Goal: Book appointment/travel/reservation

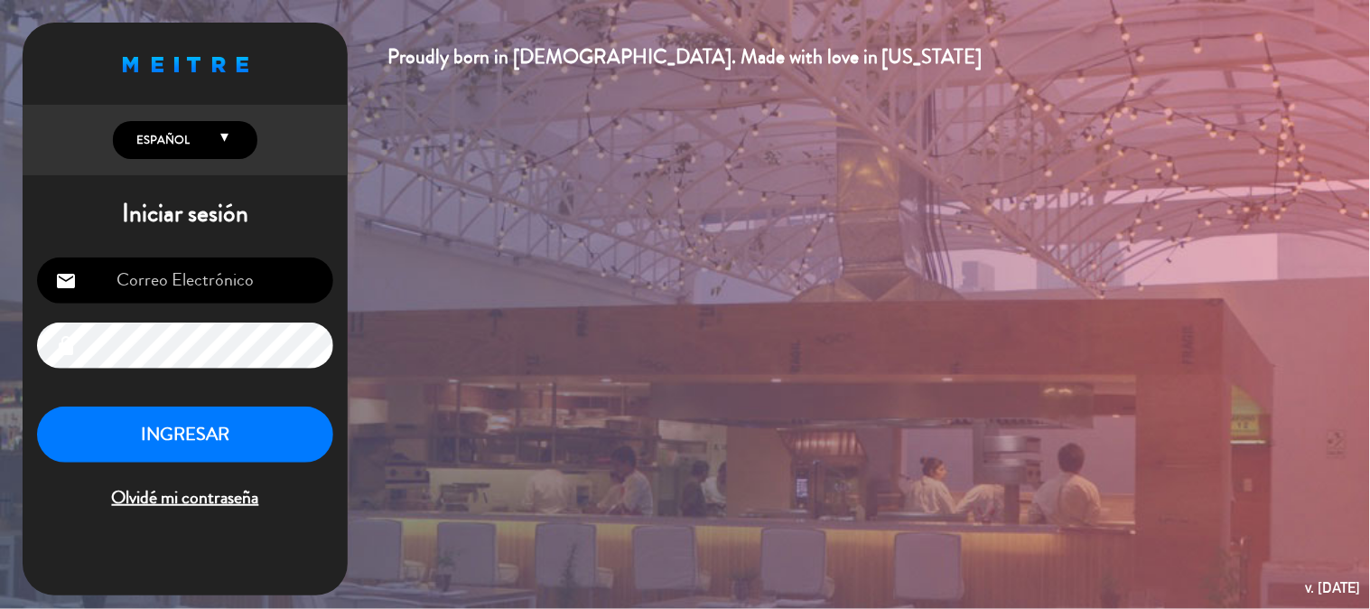
type input "[EMAIL_ADDRESS][PERSON_NAME][DOMAIN_NAME]"
click at [167, 426] on button "INGRESAR" at bounding box center [185, 434] width 296 height 57
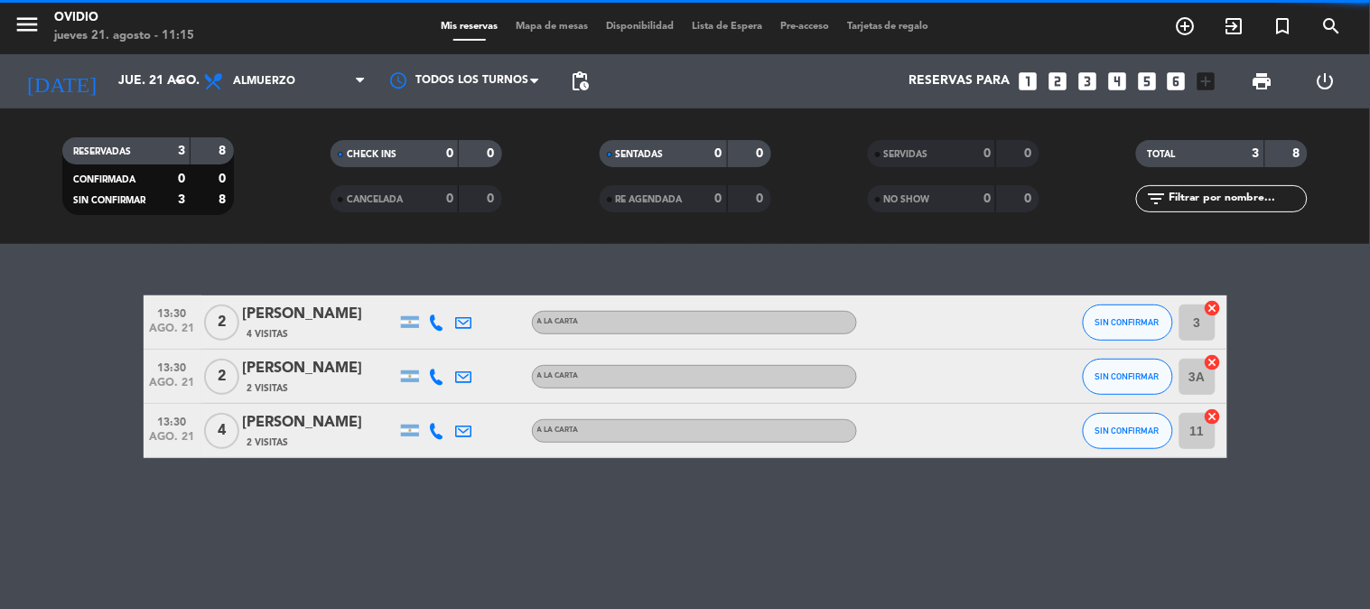
click at [197, 450] on div "13:30 ago. 21" at bounding box center [173, 430] width 58 height 53
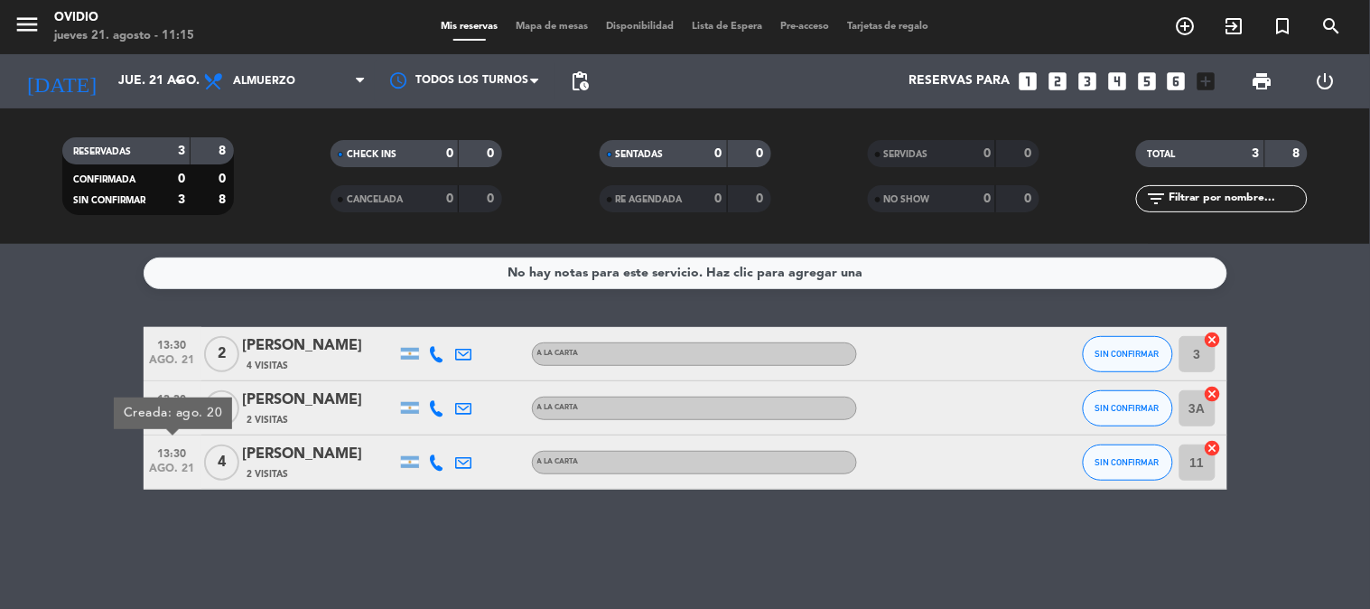
click at [77, 380] on bookings-row "13:30 ago. 21 2 [PERSON_NAME] 4 Visitas A LA CARTA SIN CONFIRMAR 3 cancel 13:30…" at bounding box center [685, 408] width 1370 height 163
click at [1189, 38] on span "add_circle_outline" at bounding box center [1185, 26] width 49 height 31
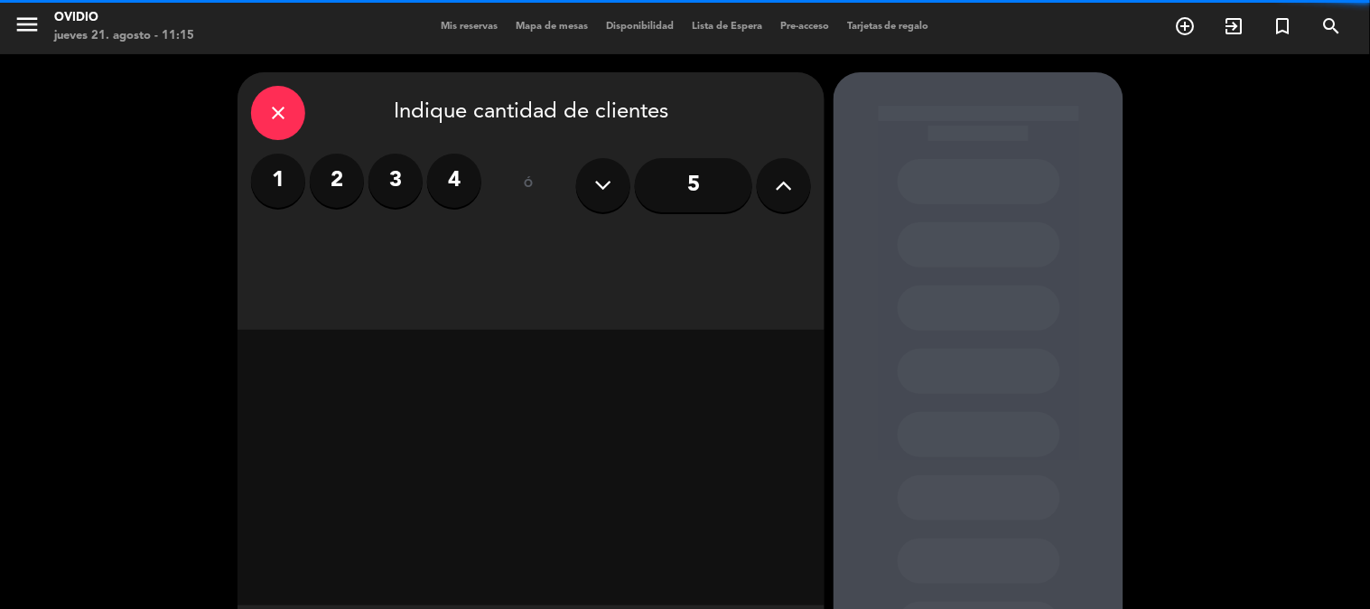
click at [368, 178] on div "1 2 3 4" at bounding box center [366, 181] width 230 height 54
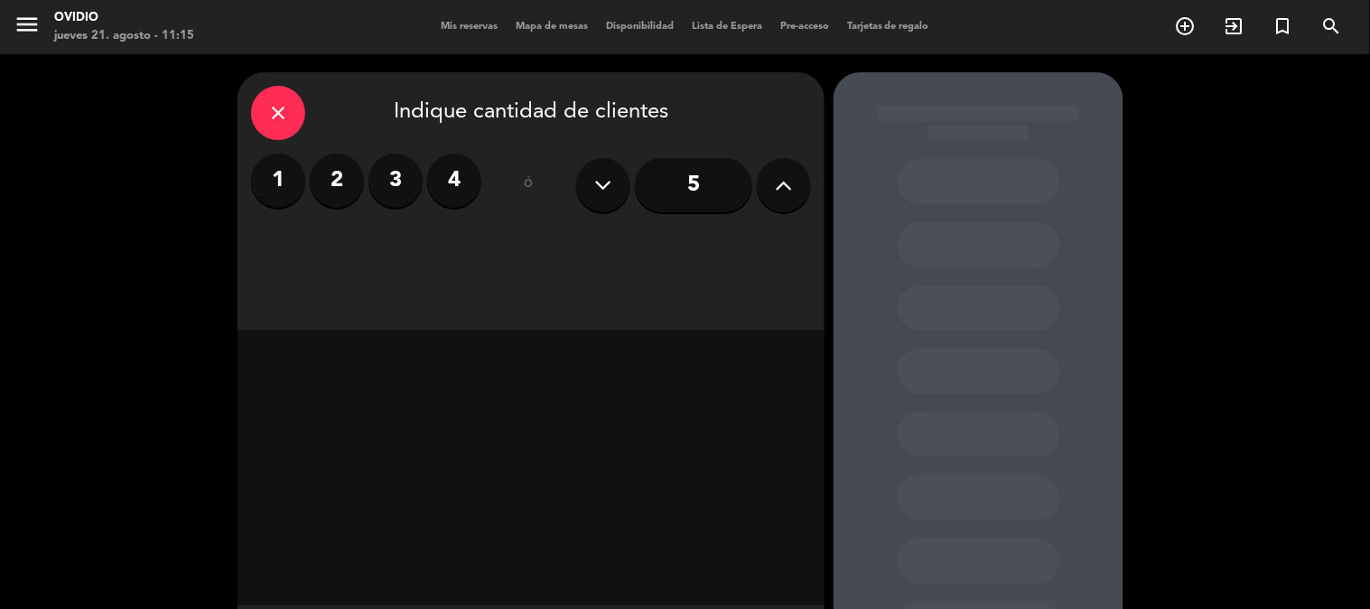
click at [348, 179] on label "2" at bounding box center [337, 181] width 54 height 54
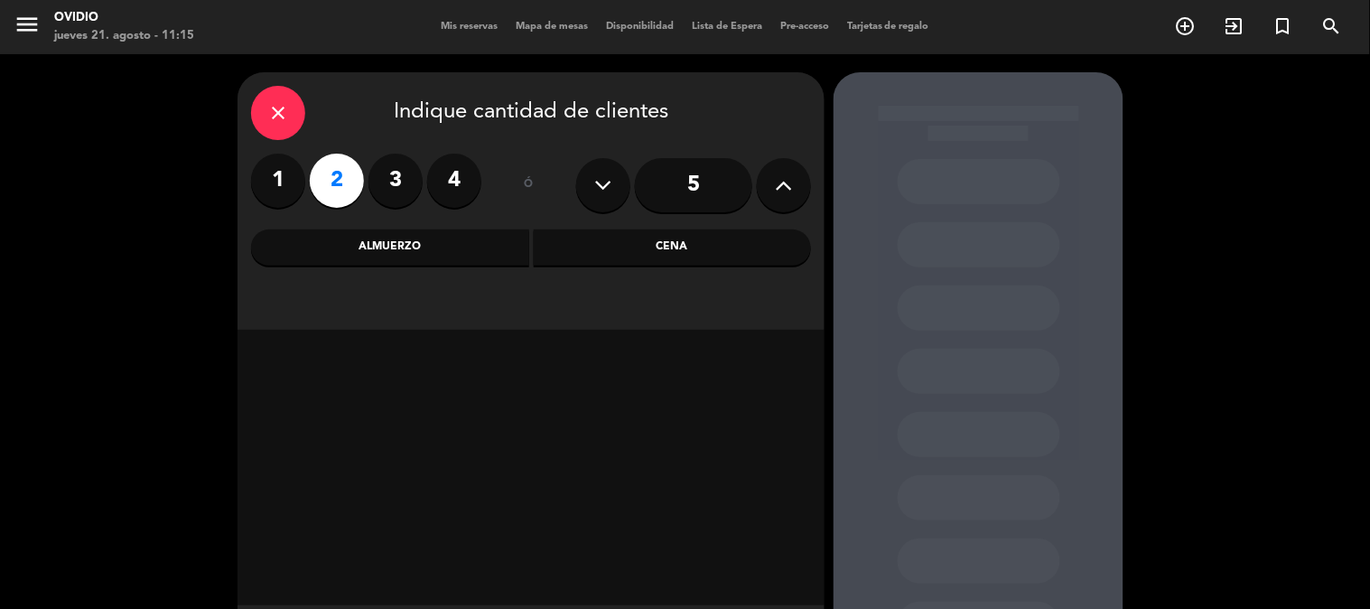
click at [605, 224] on div "close Indique cantidad de clientes 1 2 3 4 ó 5 Almuerzo Cena" at bounding box center [530, 200] width 587 height 257
click at [615, 241] on div "Cena" at bounding box center [673, 247] width 278 height 36
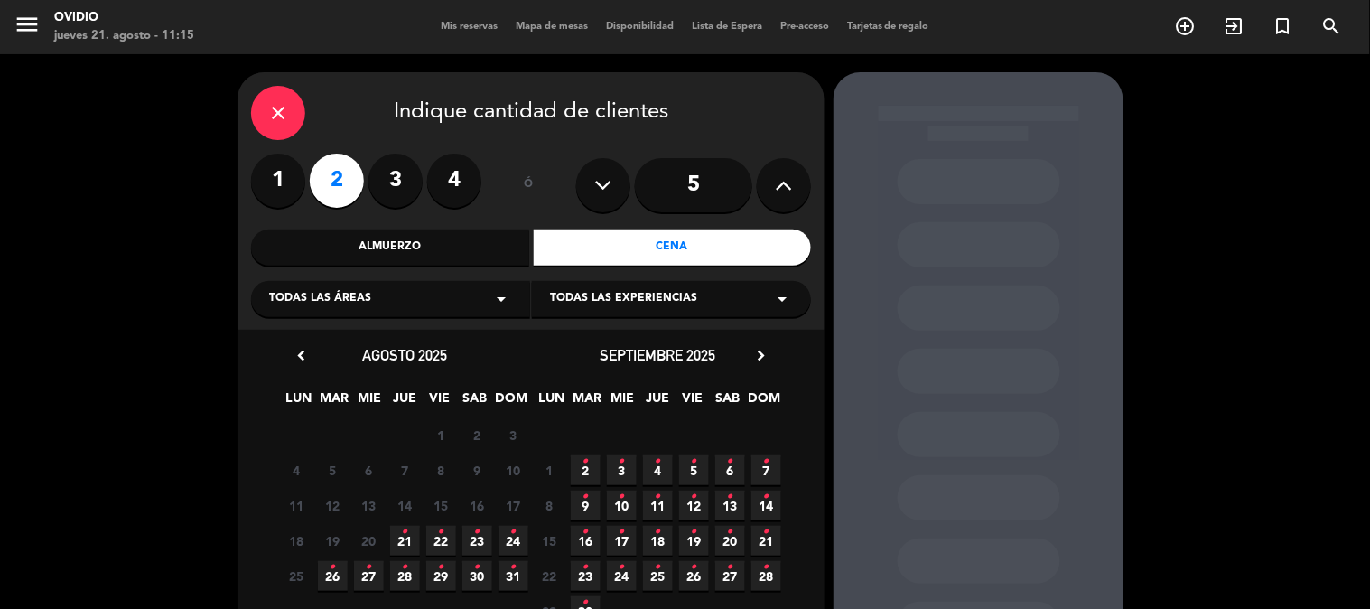
click at [404, 536] on icon "•" at bounding box center [405, 531] width 6 height 29
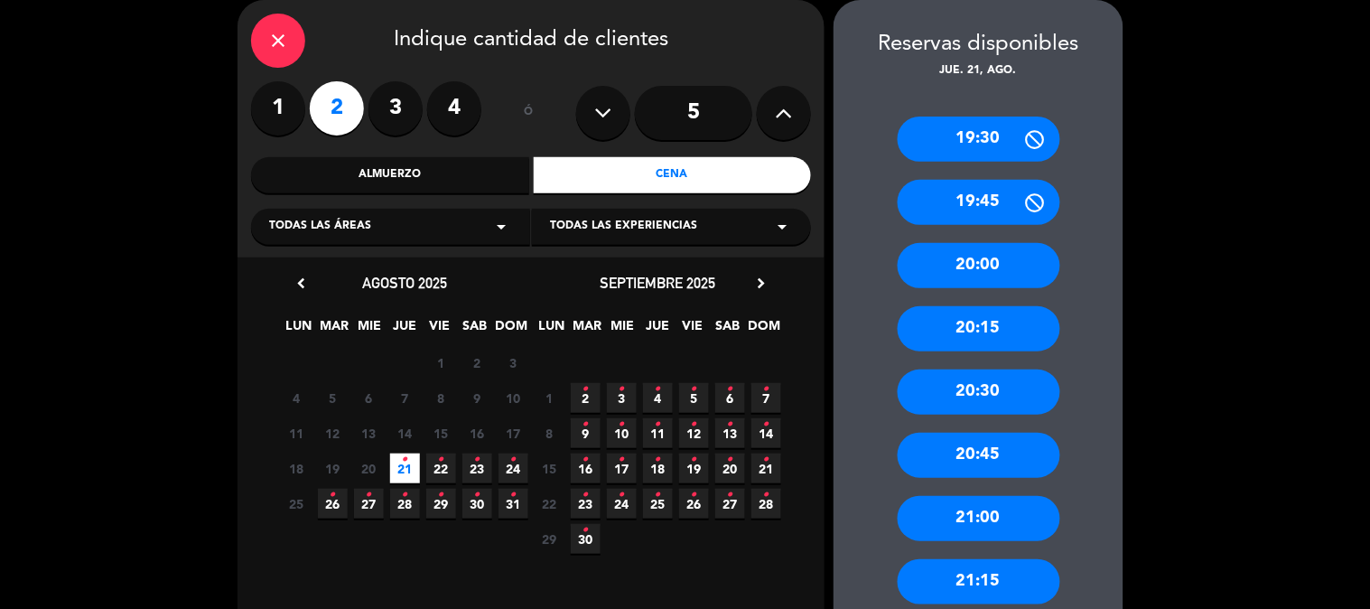
click at [964, 508] on div "21:00" at bounding box center [979, 518] width 163 height 45
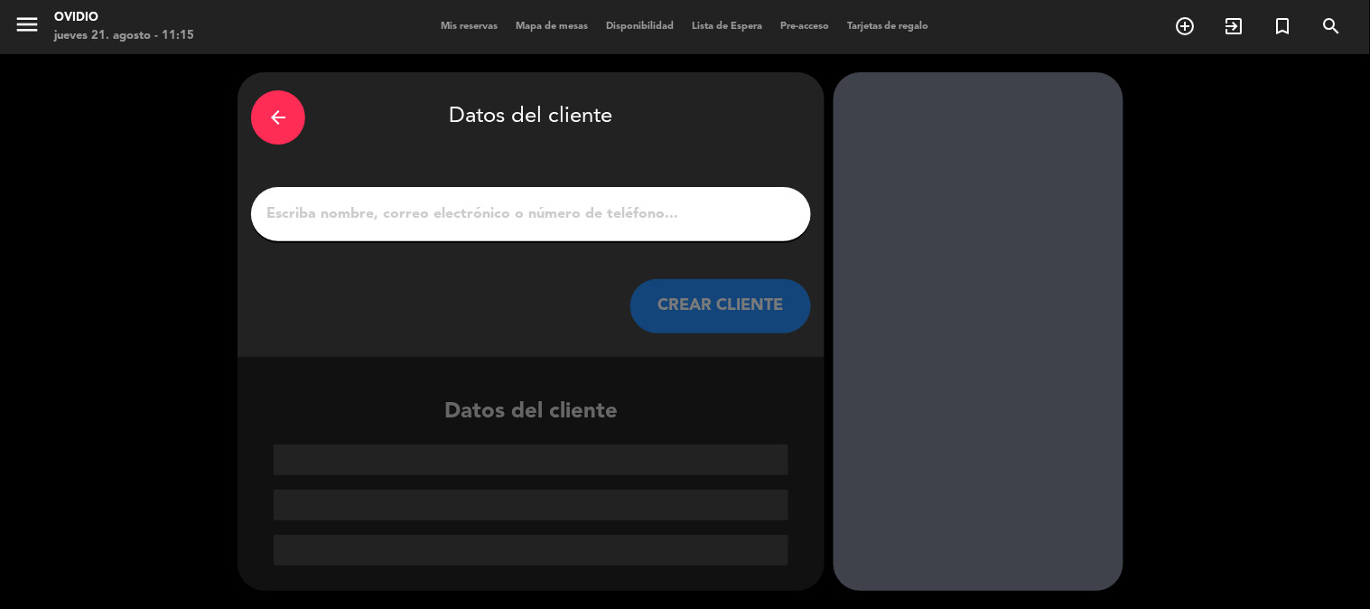
scroll to position [0, 0]
click at [556, 226] on input "1" at bounding box center [531, 213] width 533 height 25
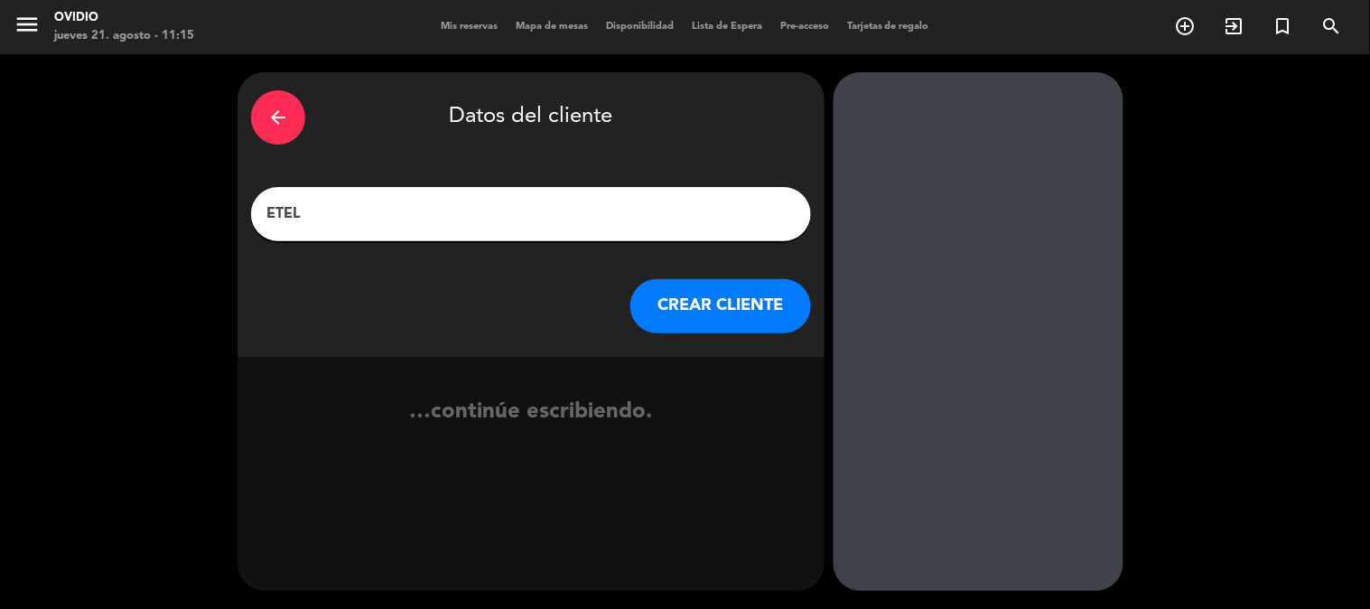
type input "ETEL"
click at [678, 294] on button "CREAR CLIENTE" at bounding box center [720, 306] width 181 height 54
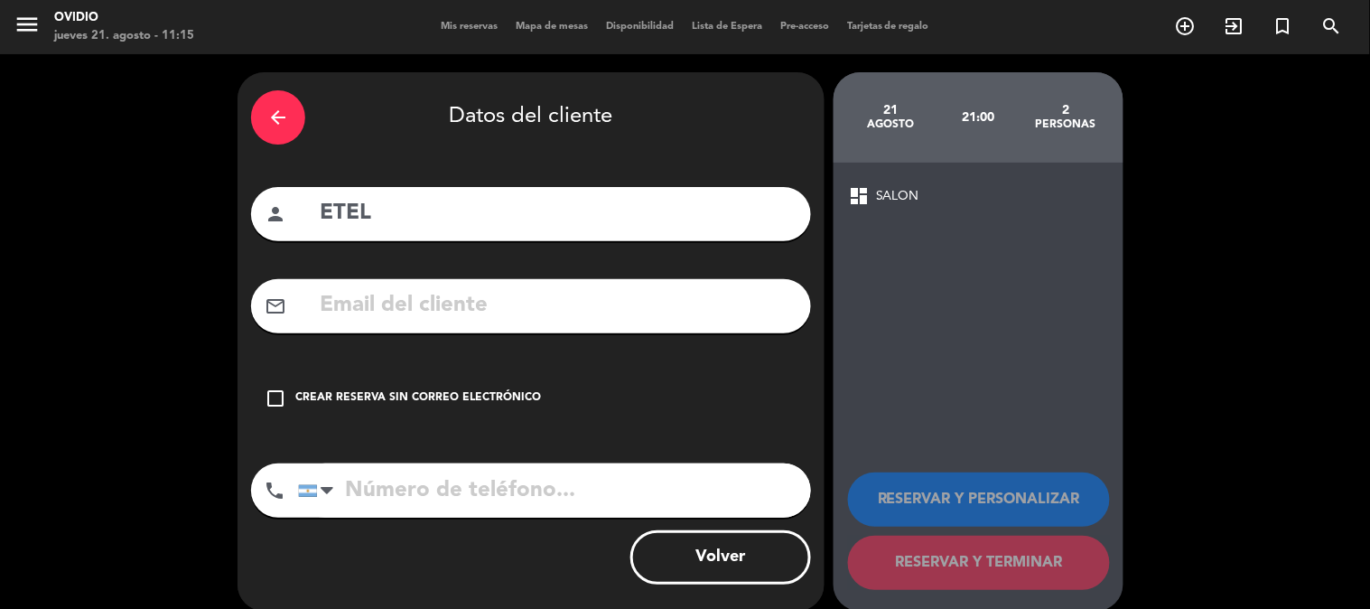
click at [274, 387] on icon "check_box_outline_blank" at bounding box center [276, 398] width 22 height 22
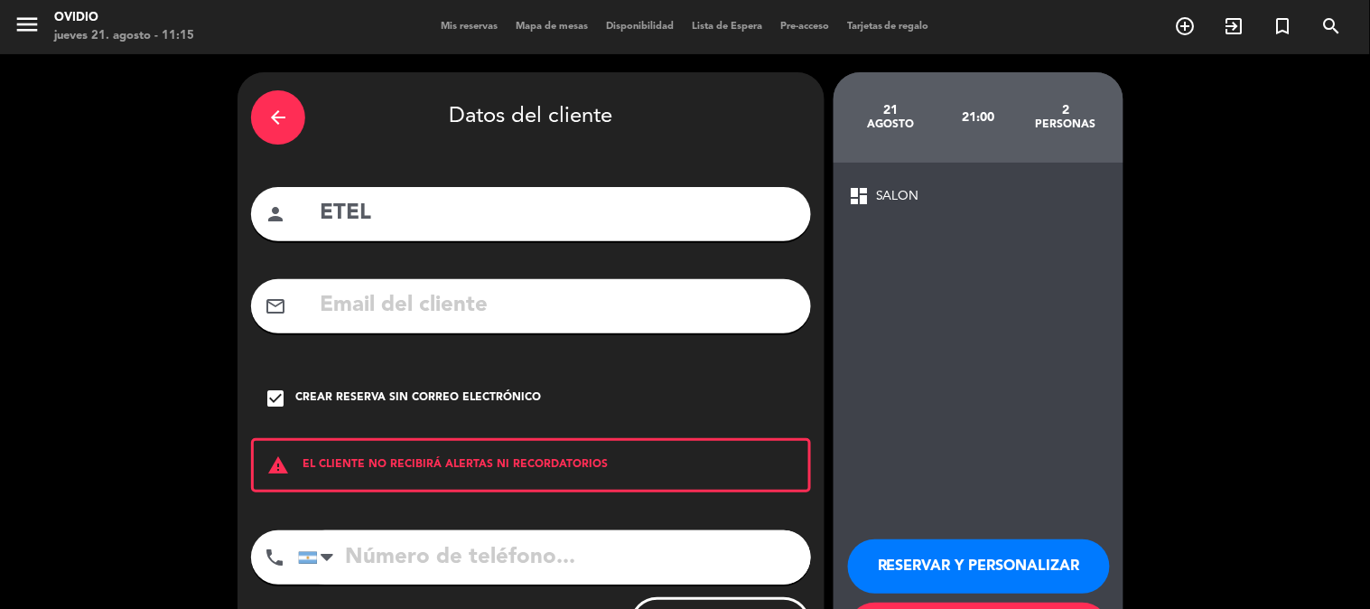
click at [362, 542] on input "tel" at bounding box center [554, 557] width 513 height 54
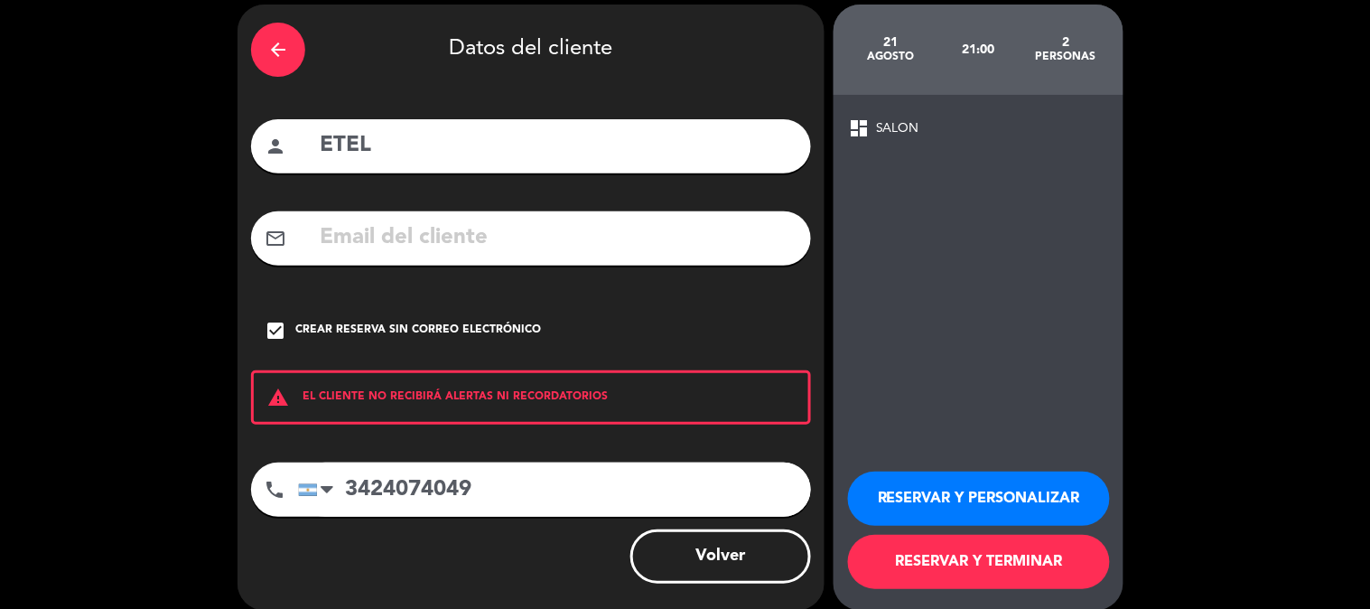
scroll to position [87, 0]
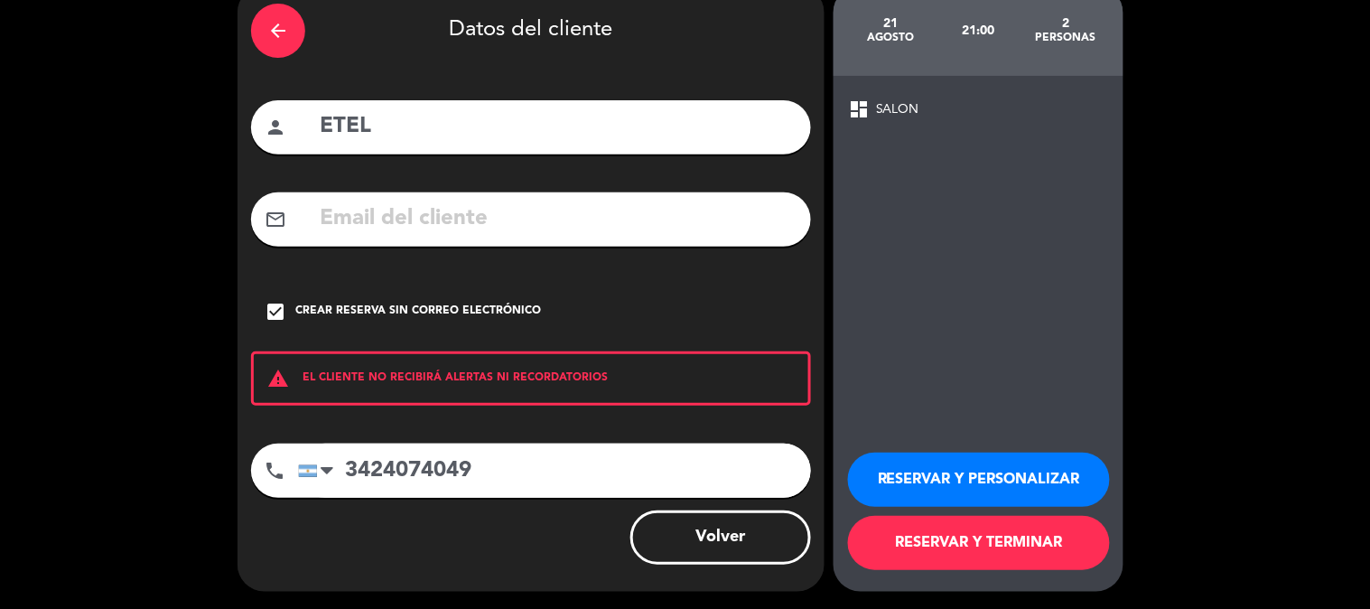
type input "3424074049"
click at [1007, 540] on button "RESERVAR Y TERMINAR" at bounding box center [979, 543] width 262 height 54
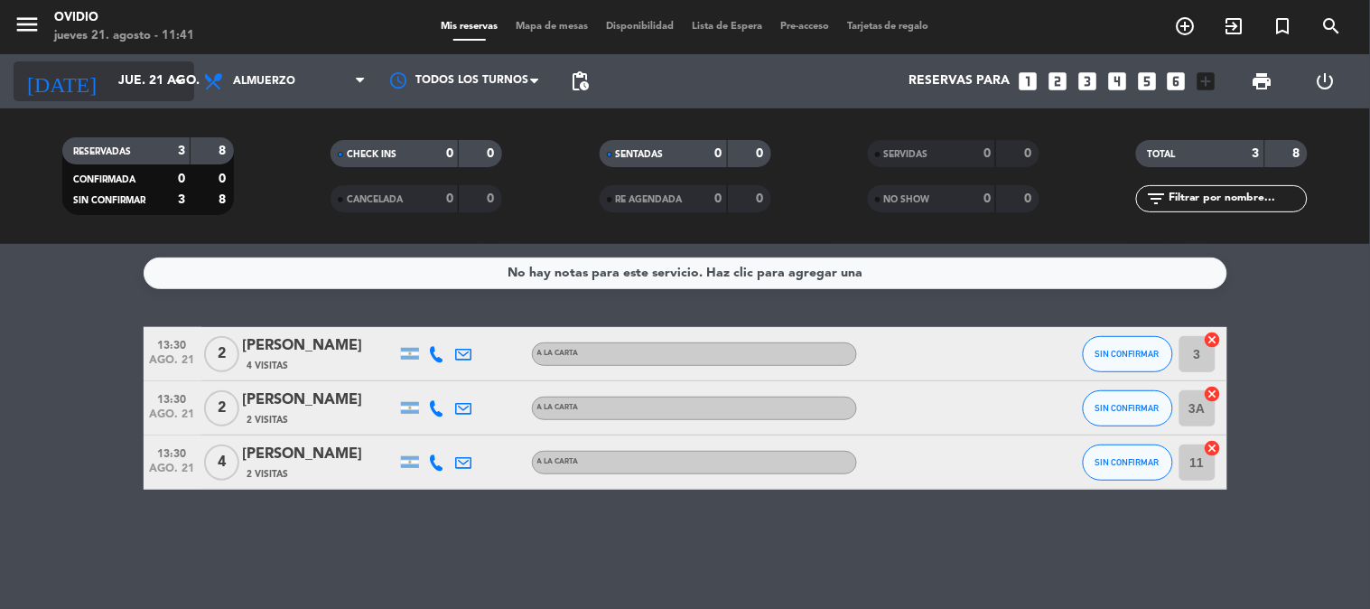
click at [121, 72] on input "jue. 21 ago." at bounding box center [195, 81] width 172 height 33
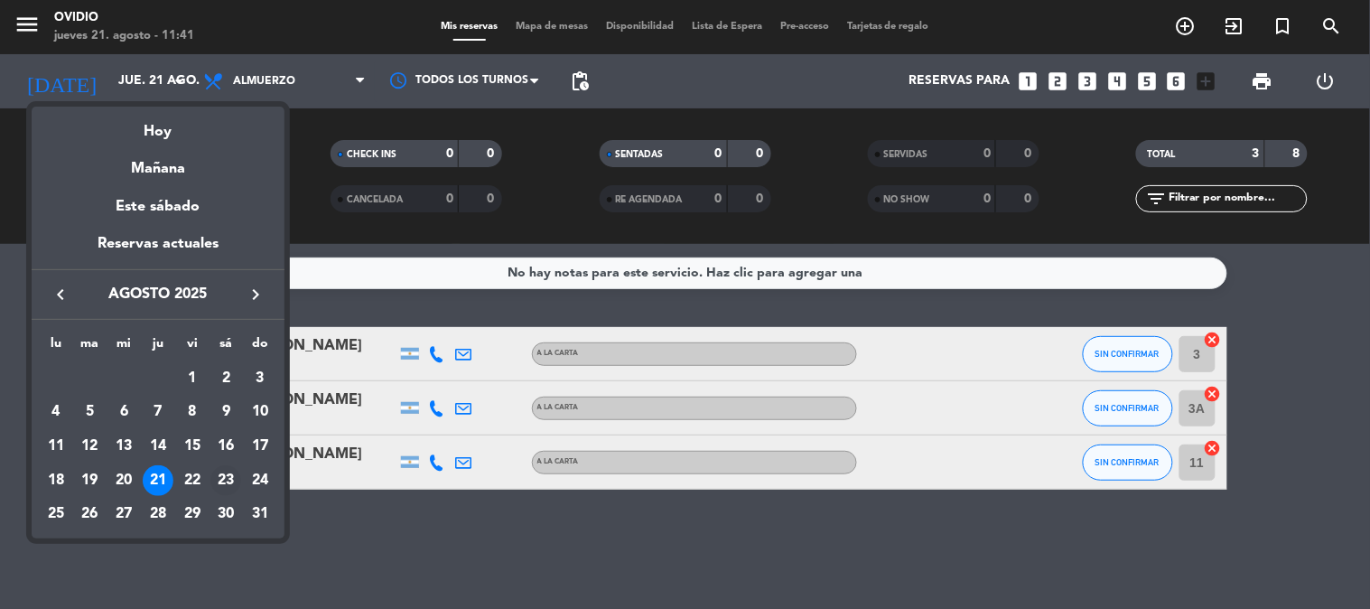
click at [221, 480] on div "23" at bounding box center [225, 480] width 31 height 31
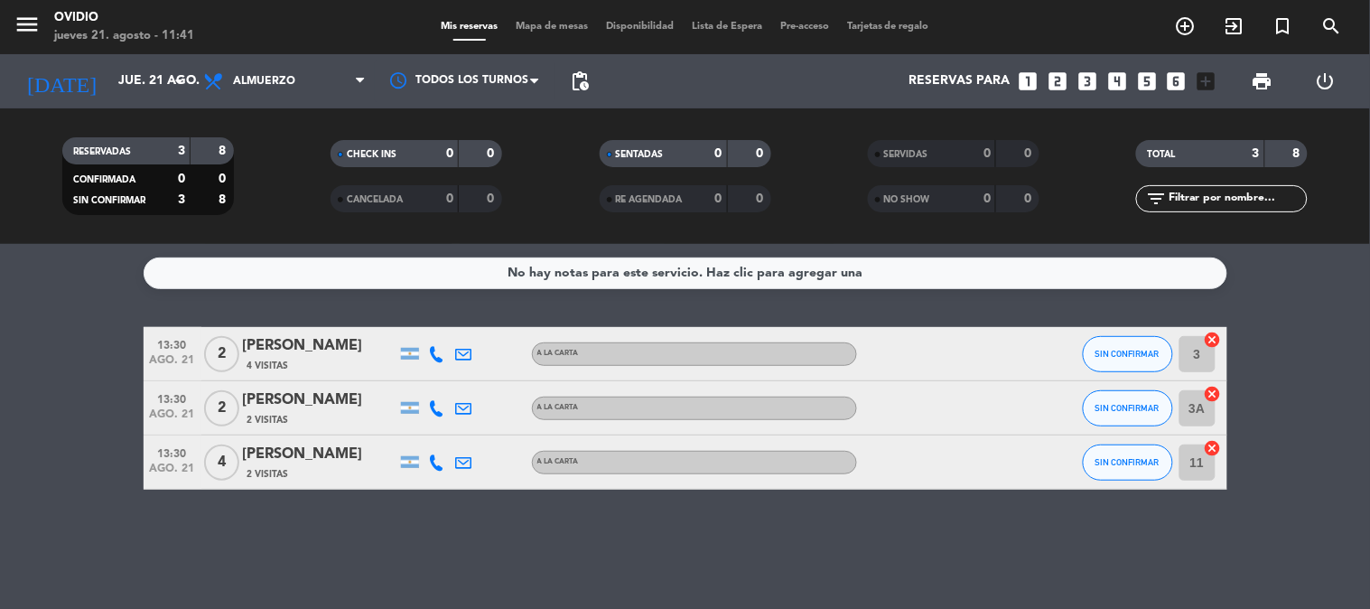
type input "sáb. 23 ago."
